Goal: Find specific page/section: Find specific page/section

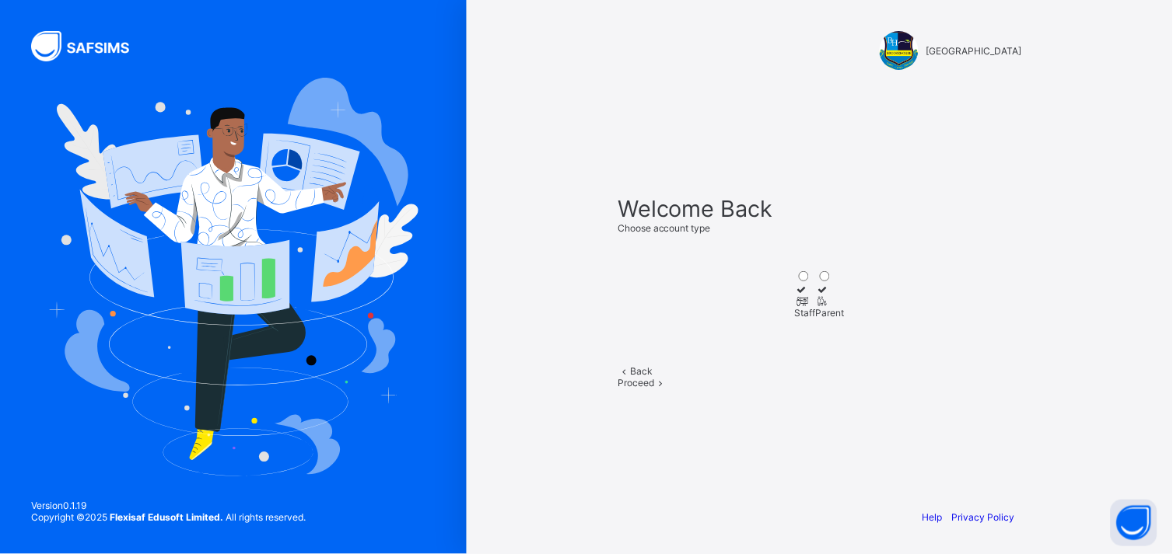
click at [850, 389] on div "Proceed" at bounding box center [819, 383] width 404 height 12
